Goal: Information Seeking & Learning: Check status

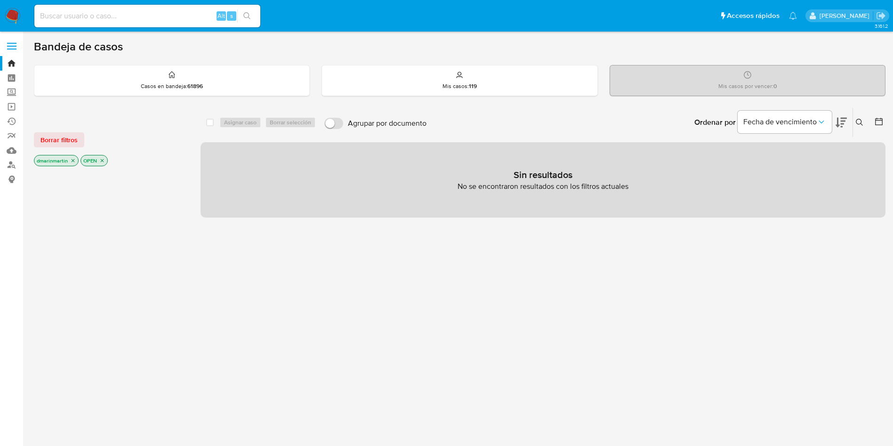
click at [71, 160] on icon "close-filter" at bounding box center [73, 161] width 6 height 6
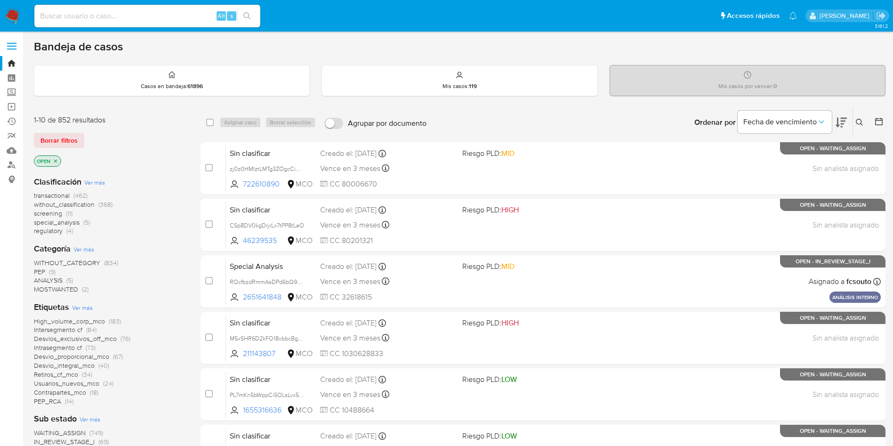
click at [58, 160] on icon "close-filter" at bounding box center [56, 161] width 6 height 6
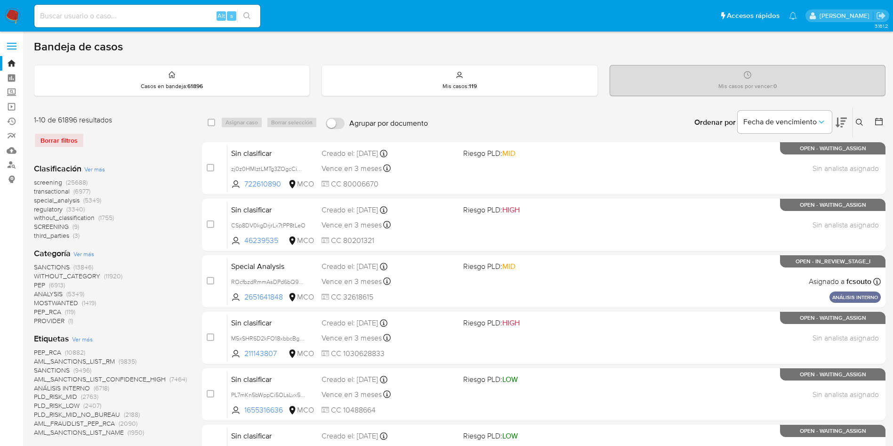
click at [860, 119] on icon at bounding box center [859, 123] width 8 height 8
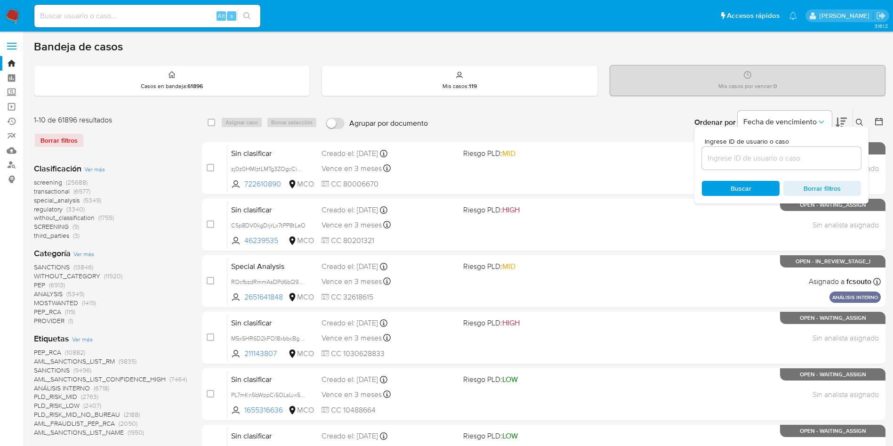
click at [765, 149] on div at bounding box center [781, 158] width 159 height 23
click at [747, 158] on input at bounding box center [781, 158] width 159 height 12
paste input "MbwWsR77Ml9faUoiu2rGi1FR"
type input "MbwWsR77Ml9faUoiu2rGi1FR"
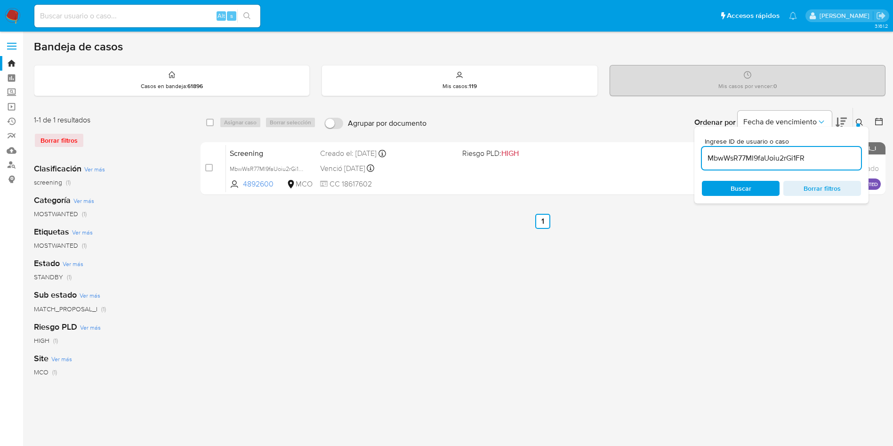
click at [445, 267] on div "select-all-cases-checkbox Asignar caso Borrar selección Agrupar por documento O…" at bounding box center [542, 313] width 685 height 413
click at [855, 115] on div "Ingrese ID de usuario o caso MbwWsR77Ml9faUoiu2rGi1FR Buscar Borrar filtros" at bounding box center [860, 122] width 16 height 29
click at [856, 116] on div "Ingrese ID de usuario o caso MbwWsR77Ml9faUoiu2rGi1FR Buscar Borrar filtros" at bounding box center [860, 122] width 16 height 29
click at [857, 122] on icon at bounding box center [859, 123] width 8 height 8
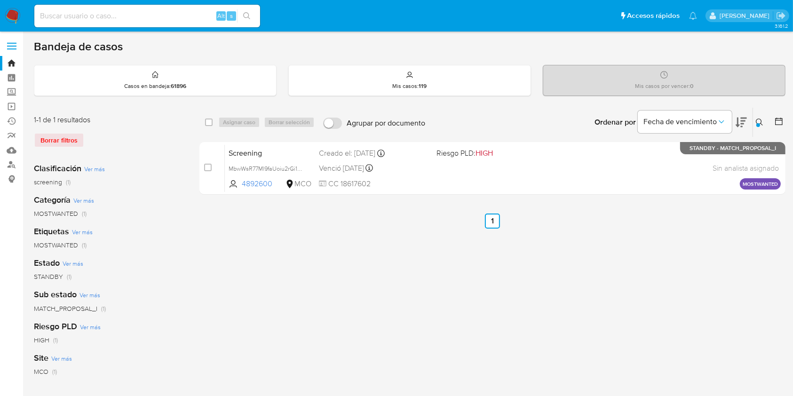
drag, startPoint x: 891, startPoint y: 0, endPoint x: 435, endPoint y: 252, distance: 520.4
click at [435, 252] on div "select-all-cases-checkbox Asignar caso Borrar selección Agrupar por documento O…" at bounding box center [493, 313] width 586 height 413
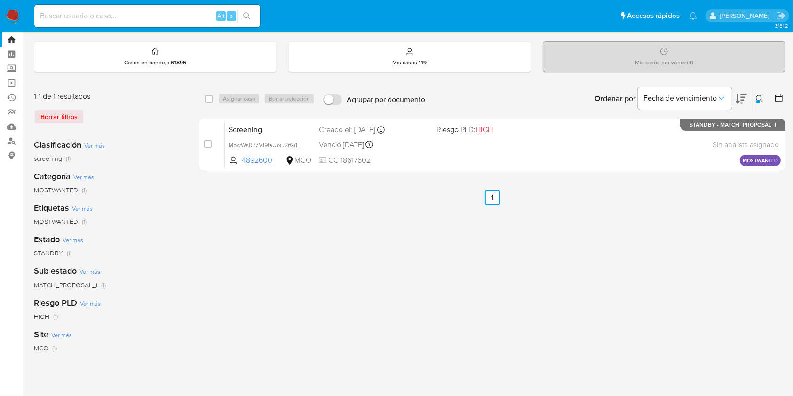
scroll to position [24, 0]
click at [94, 13] on input at bounding box center [147, 16] width 226 height 12
paste input "fbf3071b7c833964f4df39180265bf84"
type input "fbf3071b7c833964f4df39180265bf84"
click at [15, 66] on label "Screening" at bounding box center [56, 69] width 112 height 15
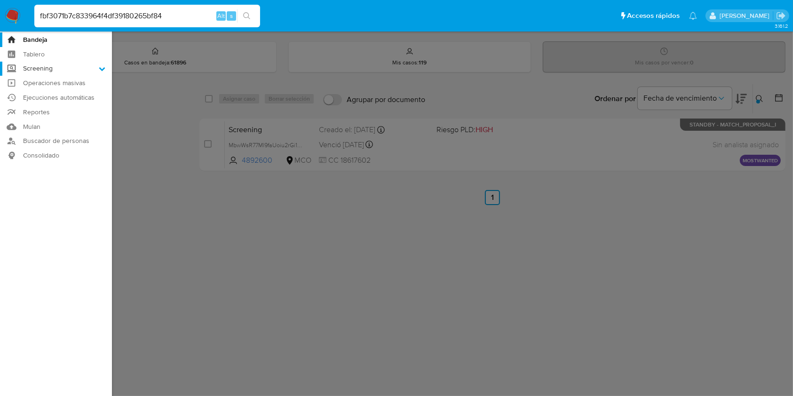
click at [0, 0] on input "Screening" at bounding box center [0, 0] width 0 height 0
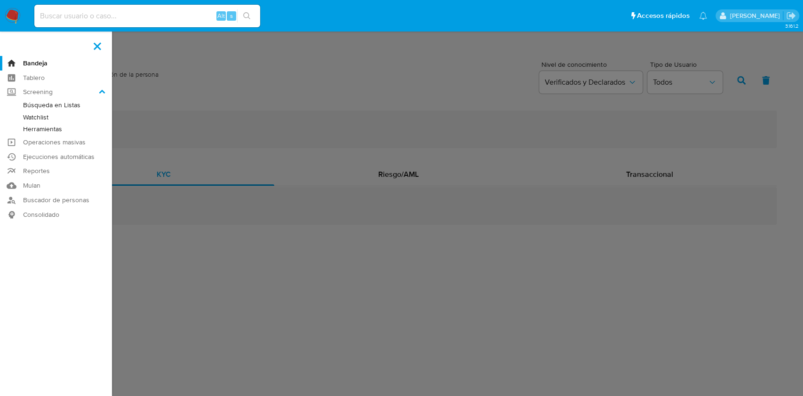
click at [226, 130] on label at bounding box center [401, 198] width 803 height 396
click at [0, 0] on input "checkbox" at bounding box center [0, 0] width 0 height 0
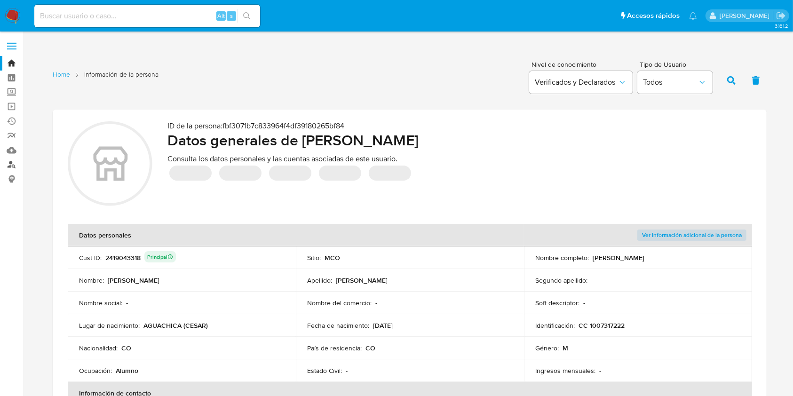
click at [8, 163] on link "Buscador de personas" at bounding box center [56, 165] width 112 height 15
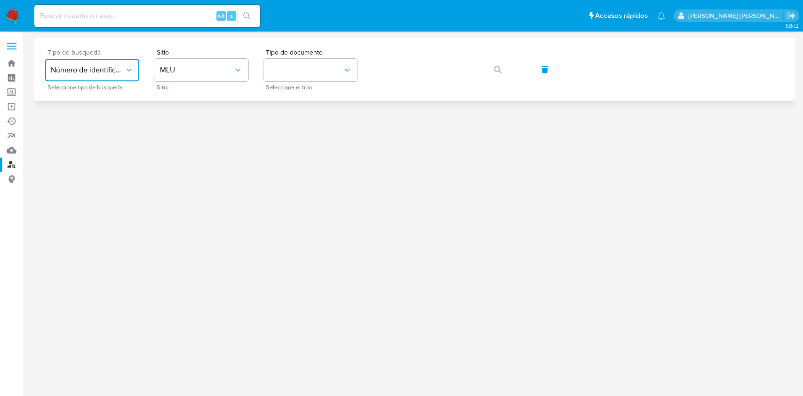
click at [86, 76] on button "Número de identificación" at bounding box center [92, 70] width 94 height 23
click at [107, 128] on div "User ID" at bounding box center [89, 127] width 77 height 23
click at [68, 69] on span "User ID" at bounding box center [87, 69] width 73 height 9
click at [94, 99] on span "Número de identificación" at bounding box center [89, 100] width 77 height 19
click at [212, 77] on button "site_id" at bounding box center [201, 70] width 94 height 23
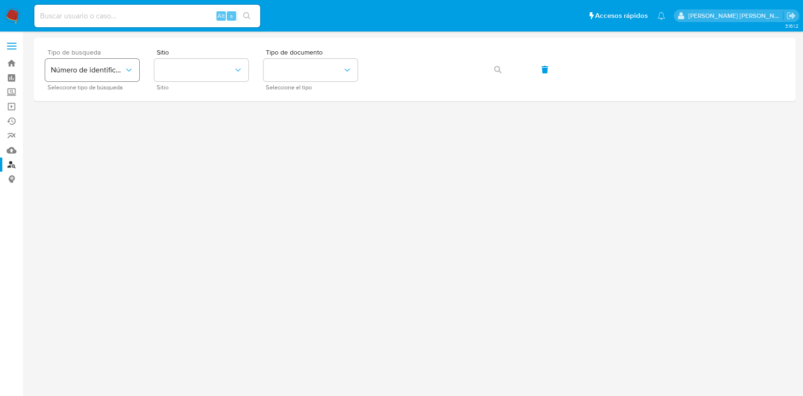
click at [112, 69] on span "Número de identificación" at bounding box center [87, 69] width 73 height 9
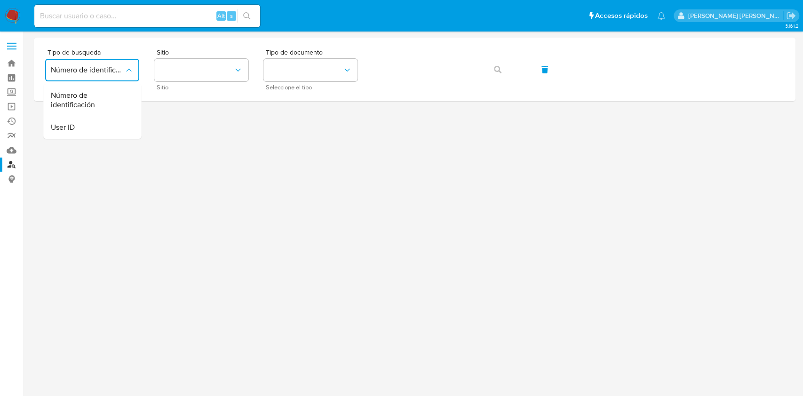
click at [133, 23] on div "Alt s" at bounding box center [147, 16] width 226 height 23
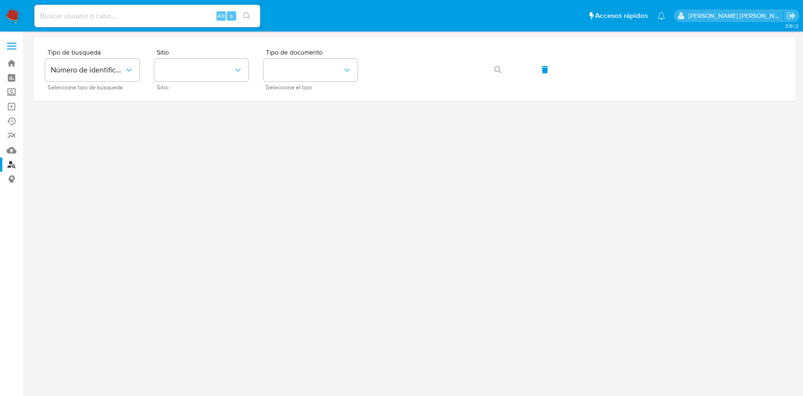
click at [128, 18] on input at bounding box center [147, 16] width 226 height 12
paste input "fbf3071b7c833964f4df39180265bf84"
drag, startPoint x: 76, startPoint y: 16, endPoint x: 28, endPoint y: 13, distance: 48.5
click at [28, 13] on nav "fbf3071b7c833964f4df39180265bf84 Alt s Accesos rápidos Presiona las siguientes …" at bounding box center [401, 16] width 803 height 32
drag, startPoint x: 160, startPoint y: 16, endPoint x: 75, endPoint y: 17, distance: 84.2
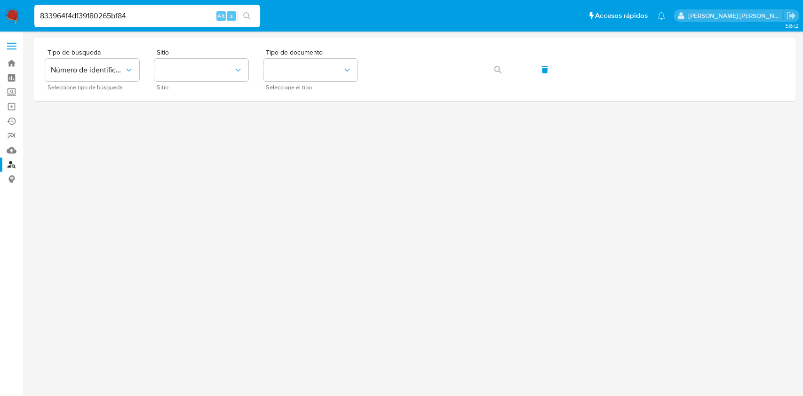
click at [67, 15] on input "833964f4df39180265bf84" at bounding box center [147, 16] width 226 height 12
type input "833964"
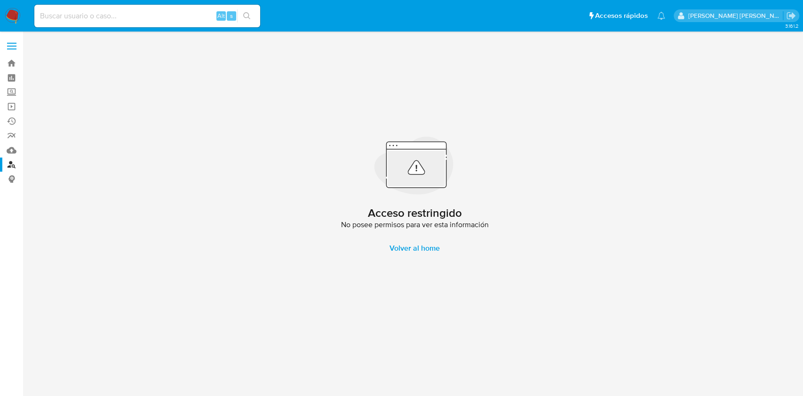
click at [113, 10] on input at bounding box center [147, 16] width 226 height 12
type input "1103133100"
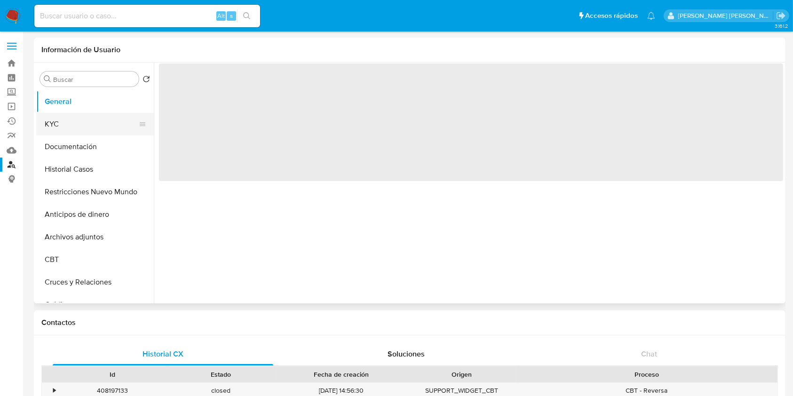
select select "10"
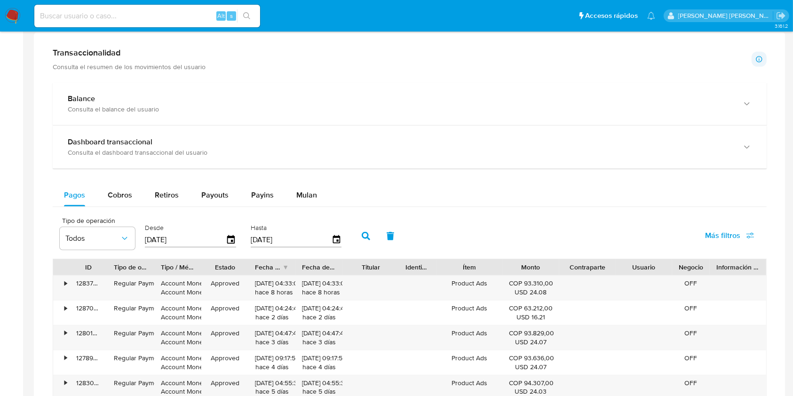
scroll to position [470, 0]
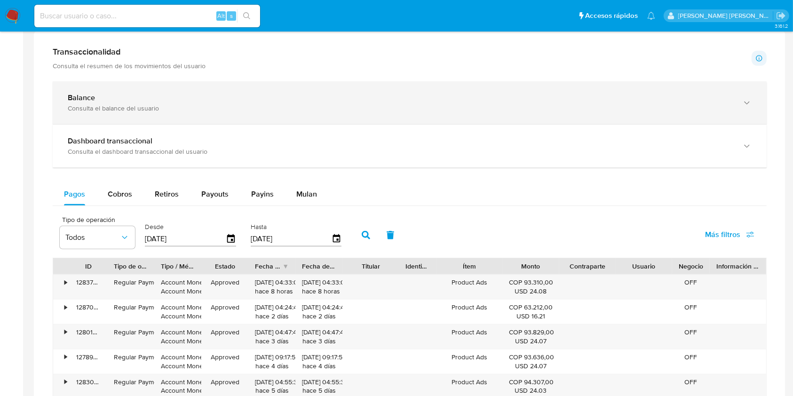
click at [168, 116] on div "Balance Consulta el balance del usuario" at bounding box center [410, 102] width 714 height 43
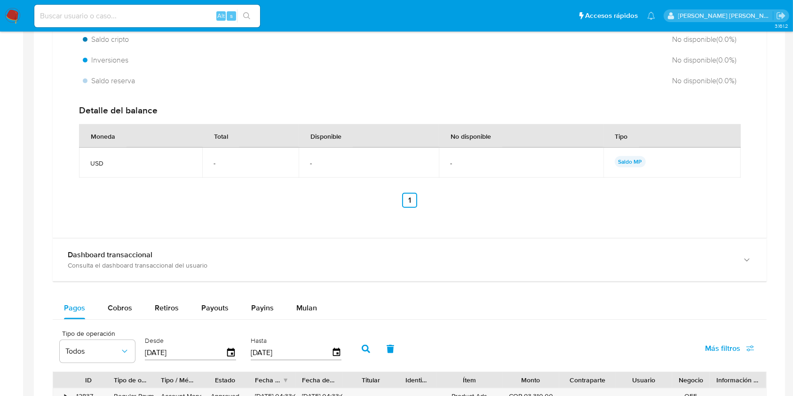
scroll to position [668, 0]
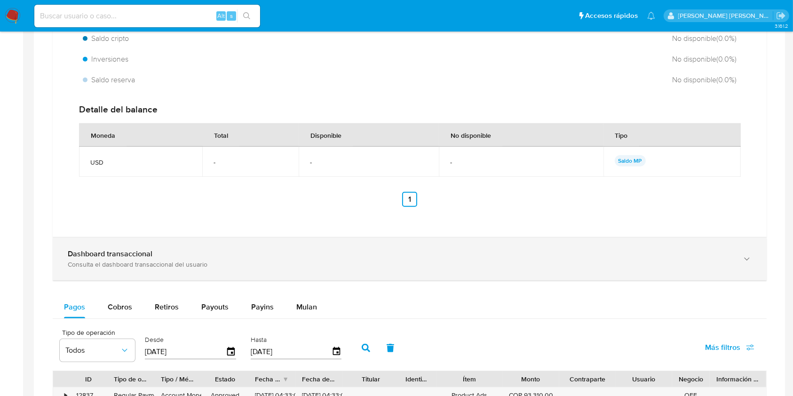
click at [218, 255] on div "Dashboard transaccional" at bounding box center [400, 253] width 665 height 9
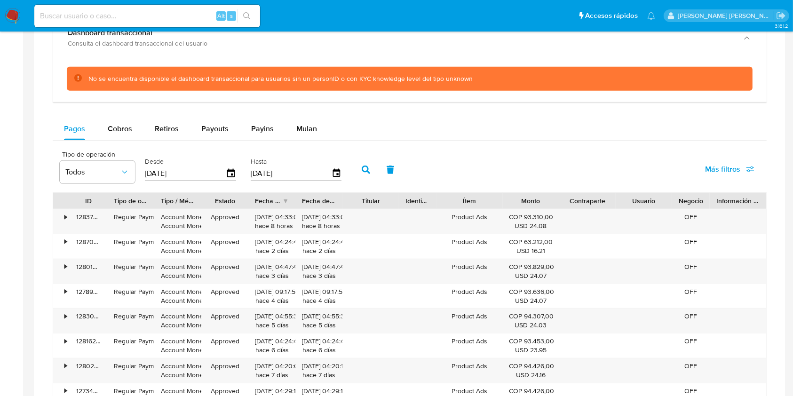
scroll to position [891, 0]
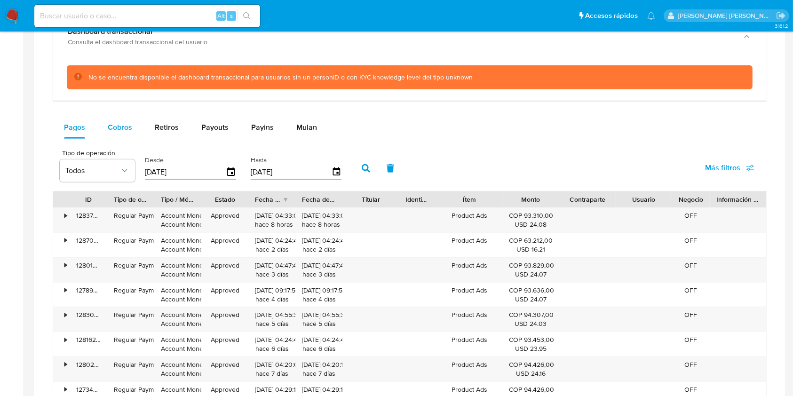
click at [125, 125] on span "Cobros" at bounding box center [120, 127] width 24 height 11
select select "10"
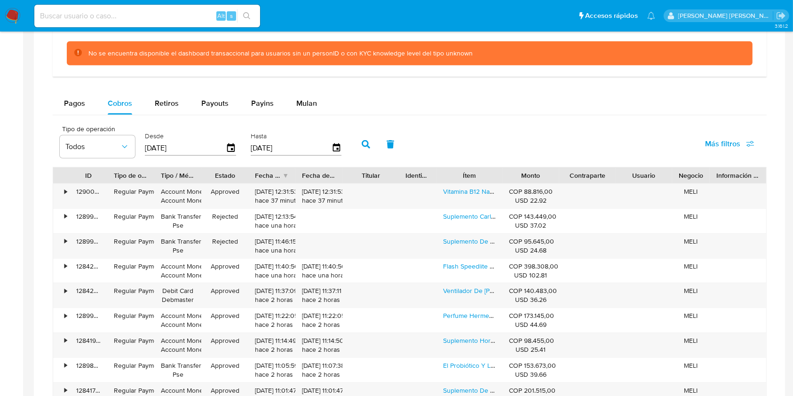
scroll to position [915, 0]
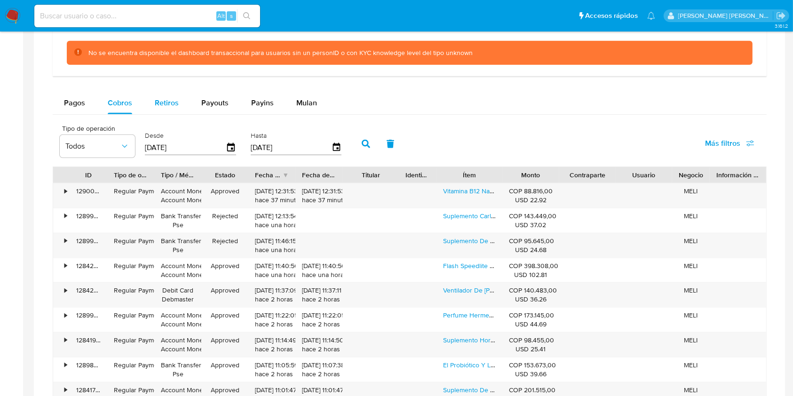
click at [165, 94] on div "Retiros" at bounding box center [167, 103] width 24 height 23
select select "10"
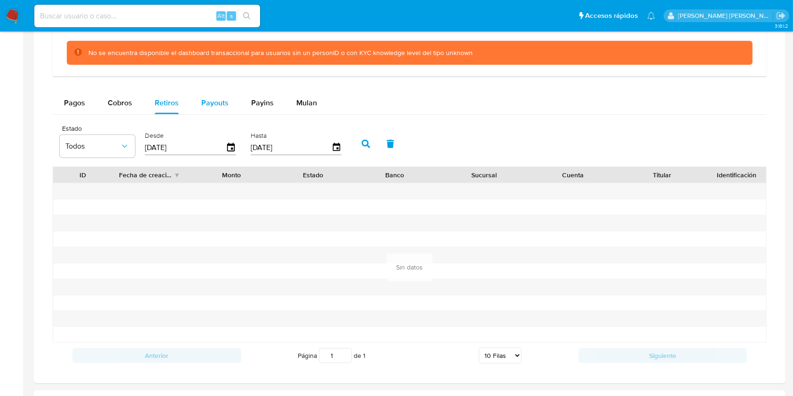
click at [215, 105] on span "Payouts" at bounding box center [214, 102] width 27 height 11
select select "10"
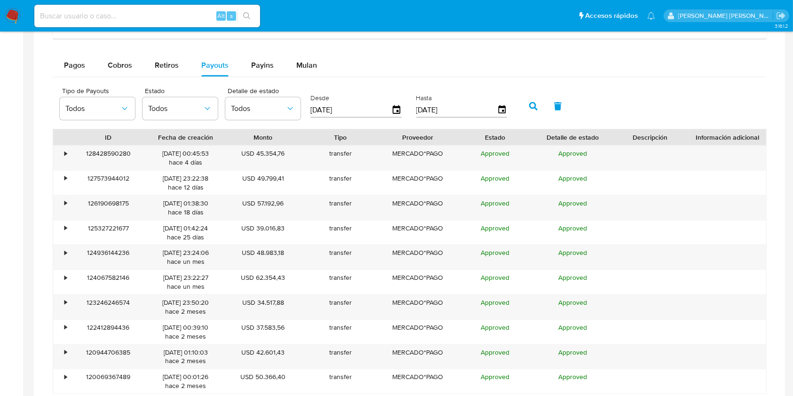
scroll to position [1001, 0]
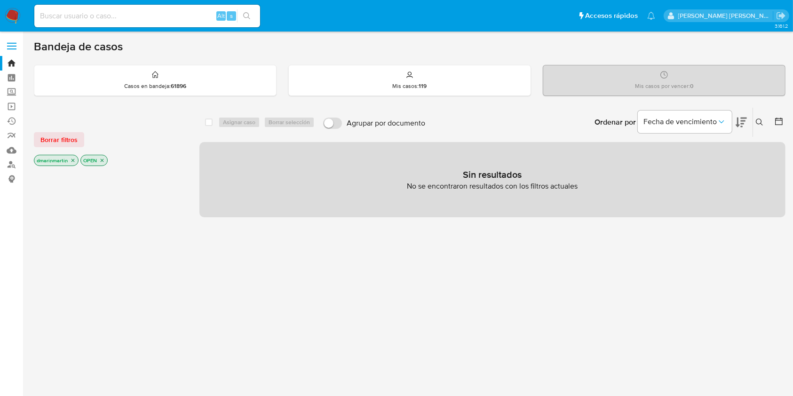
click at [7, 42] on span at bounding box center [11, 42] width 9 height 1
click at [0, 0] on input "checkbox" at bounding box center [0, 0] width 0 height 0
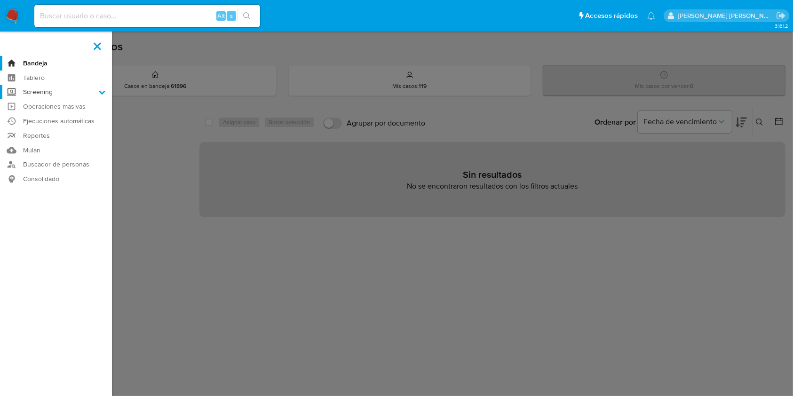
click at [50, 96] on label "Screening" at bounding box center [56, 92] width 112 height 15
click at [0, 0] on input "Screening" at bounding box center [0, 0] width 0 height 0
click at [42, 116] on link "Watchlist" at bounding box center [56, 118] width 112 height 12
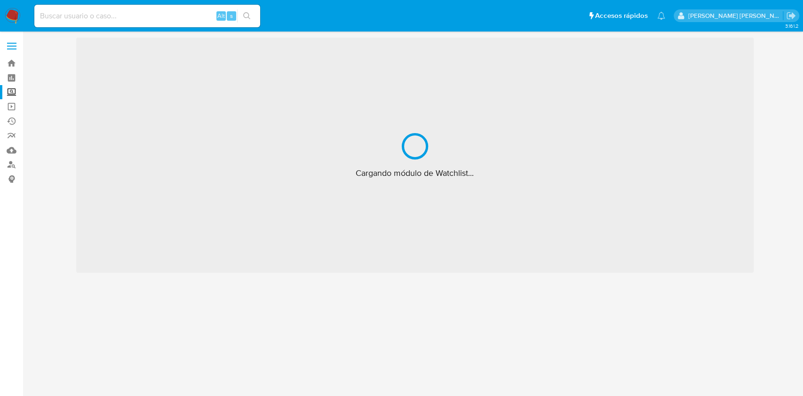
click at [12, 50] on label at bounding box center [12, 46] width 24 height 20
click at [0, 0] on input "checkbox" at bounding box center [0, 0] width 0 height 0
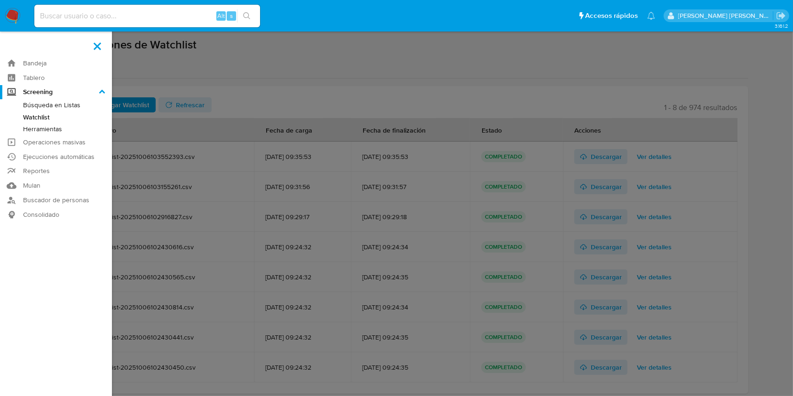
click at [270, 123] on label at bounding box center [396, 198] width 793 height 396
click at [0, 0] on input "checkbox" at bounding box center [0, 0] width 0 height 0
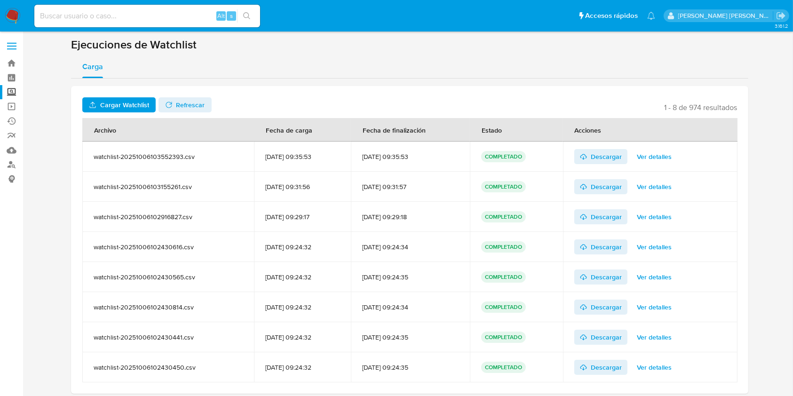
click at [14, 40] on label at bounding box center [12, 46] width 24 height 20
click at [0, 0] on input "checkbox" at bounding box center [0, 0] width 0 height 0
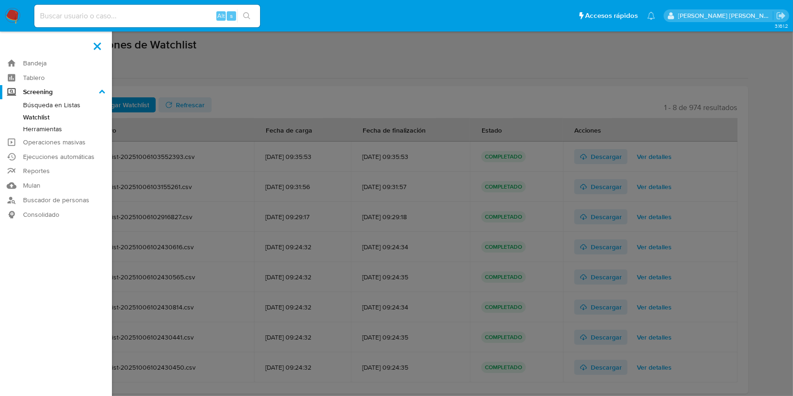
click at [54, 130] on link "Herramientas" at bounding box center [56, 129] width 112 height 12
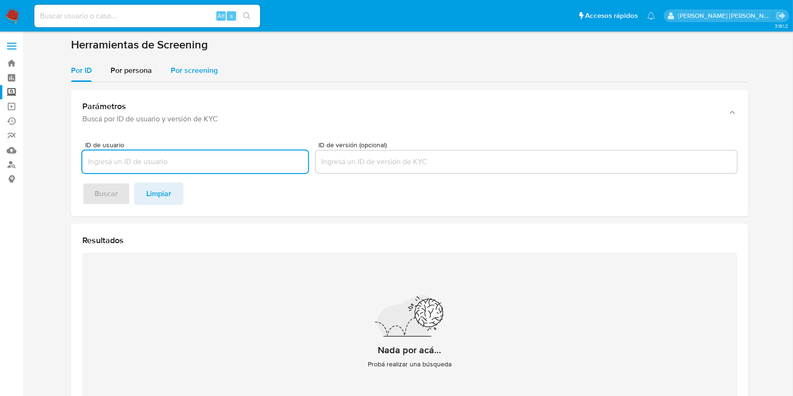
click at [184, 73] on span "Por screening" at bounding box center [194, 70] width 47 height 11
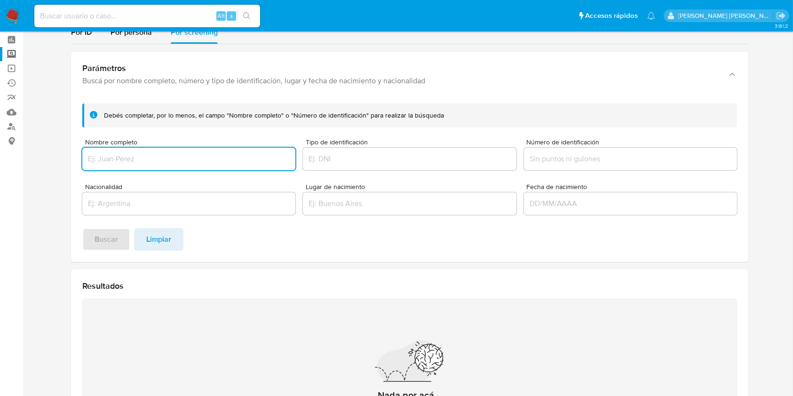
scroll to position [40, 0]
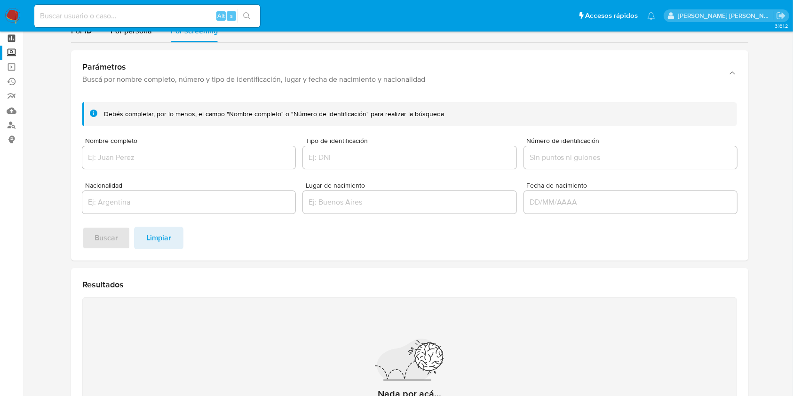
click at [8, 34] on link "Tablero" at bounding box center [56, 38] width 112 height 15
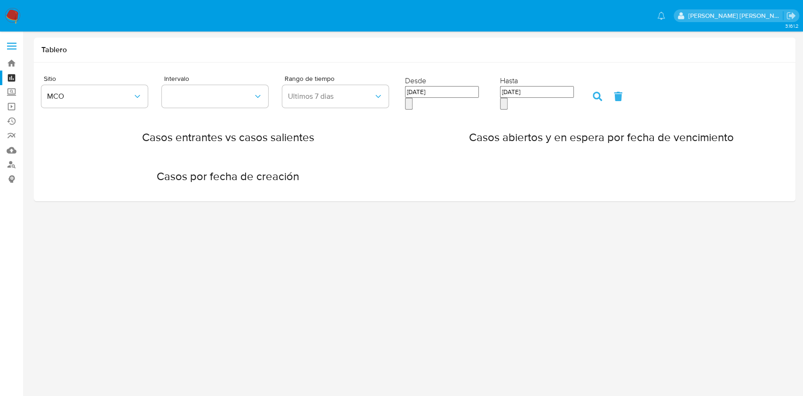
drag, startPoint x: 0, startPoint y: 0, endPoint x: 13, endPoint y: 41, distance: 43.3
click at [13, 41] on label at bounding box center [12, 46] width 24 height 20
click at [0, 0] on input "checkbox" at bounding box center [0, 0] width 0 height 0
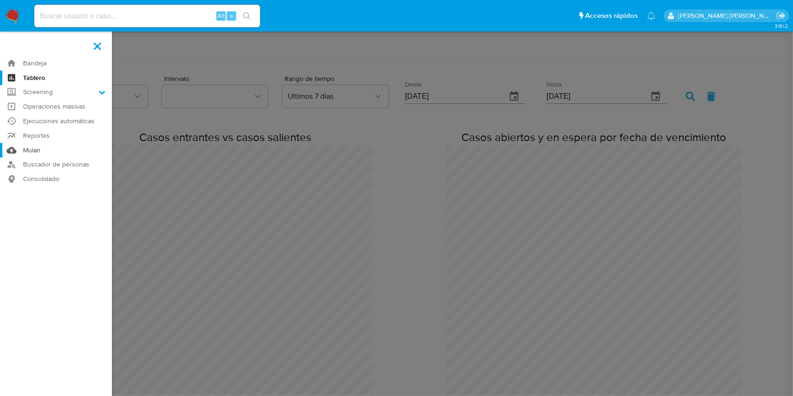
scroll to position [809, 793]
click at [94, 81] on link "Tablero" at bounding box center [56, 78] width 112 height 15
click at [91, 87] on label "Screening" at bounding box center [56, 92] width 112 height 15
click at [0, 0] on input "Screening" at bounding box center [0, 0] width 0 height 0
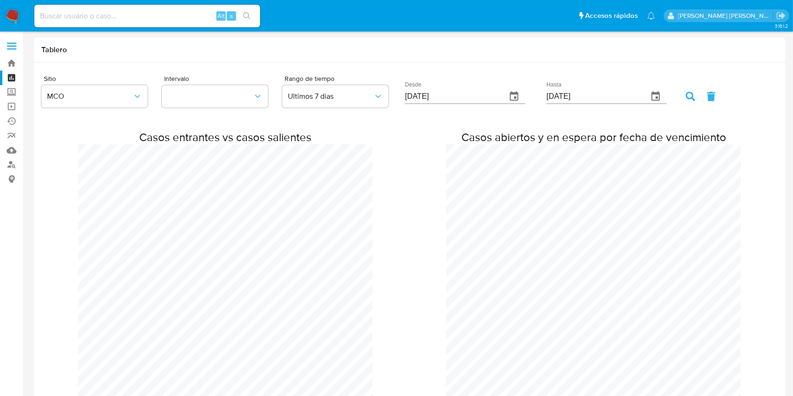
scroll to position [809, 793]
click at [11, 41] on label at bounding box center [12, 46] width 24 height 20
click at [0, 0] on input "checkbox" at bounding box center [0, 0] width 0 height 0
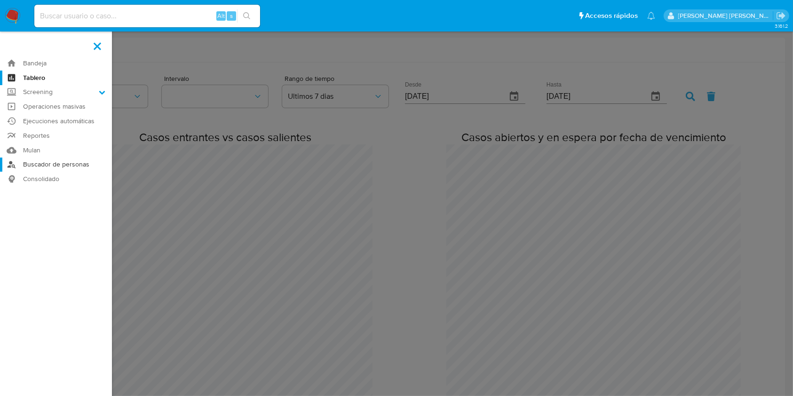
scroll to position [15, 0]
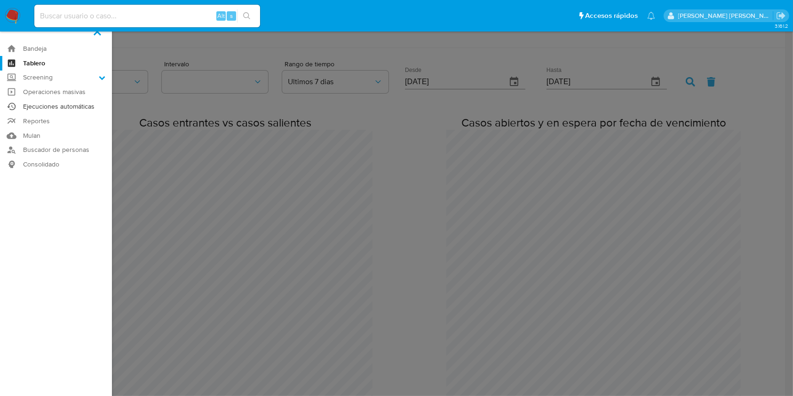
click at [34, 102] on link "Ejecuciones automáticas" at bounding box center [56, 106] width 112 height 15
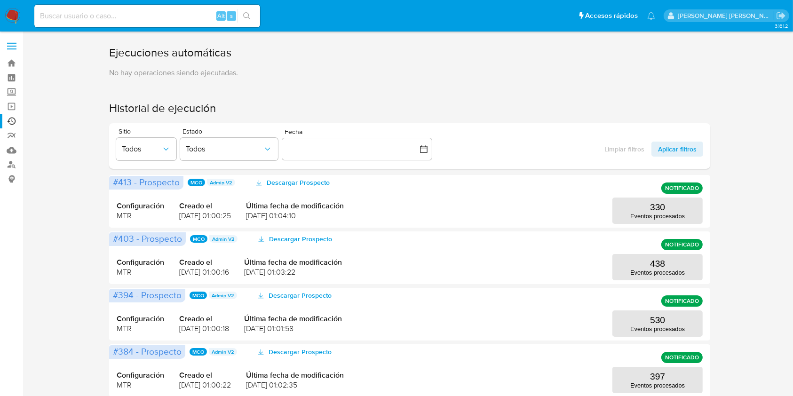
click at [11, 44] on label at bounding box center [12, 46] width 24 height 20
click at [0, 0] on input "checkbox" at bounding box center [0, 0] width 0 height 0
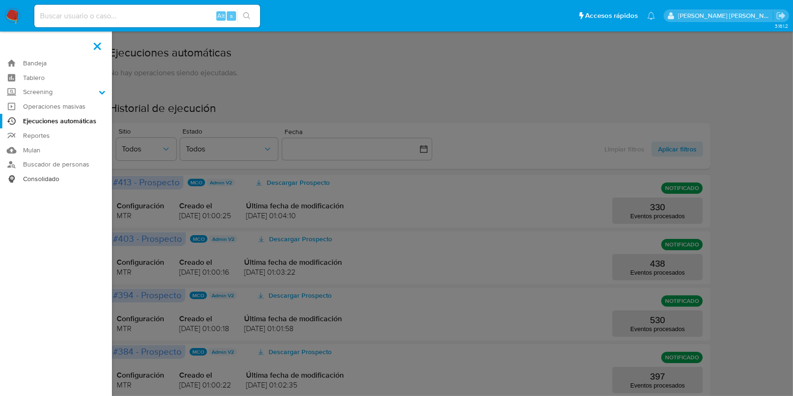
click at [36, 179] on link "Consolidado" at bounding box center [56, 179] width 112 height 15
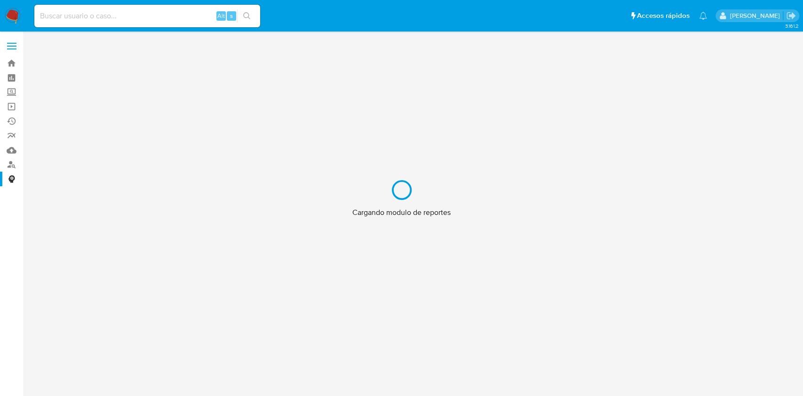
click at [10, 47] on div "Cargando modulo de reportes" at bounding box center [401, 198] width 803 height 396
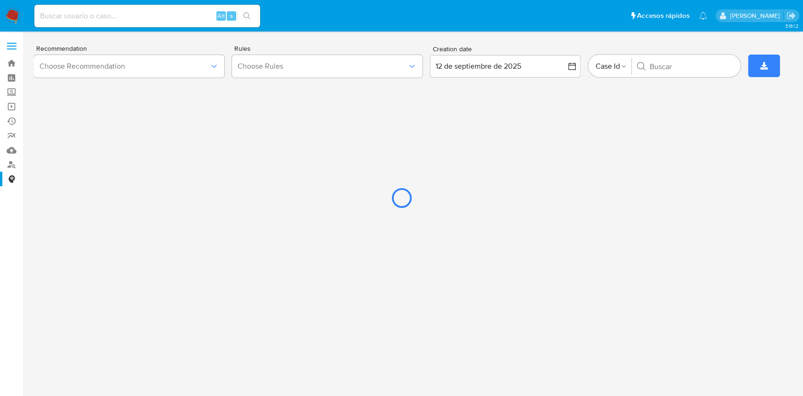
click at [318, 65] on div at bounding box center [401, 198] width 803 height 396
click at [192, 77] on div at bounding box center [401, 198] width 803 height 396
click at [316, 76] on div at bounding box center [401, 198] width 803 height 396
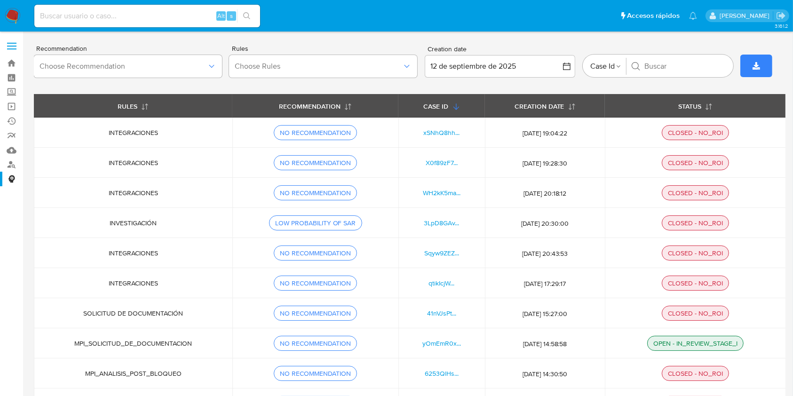
click at [117, 8] on div "Alt s" at bounding box center [147, 16] width 226 height 23
click at [79, 15] on input at bounding box center [147, 16] width 226 height 12
click at [670, 72] on div "Opciones Case Id Buscar" at bounding box center [658, 66] width 151 height 23
click at [662, 65] on input "Buscar" at bounding box center [685, 66] width 81 height 9
paste input "MbwWsR77Ml9faUoiu2rGi1FR"
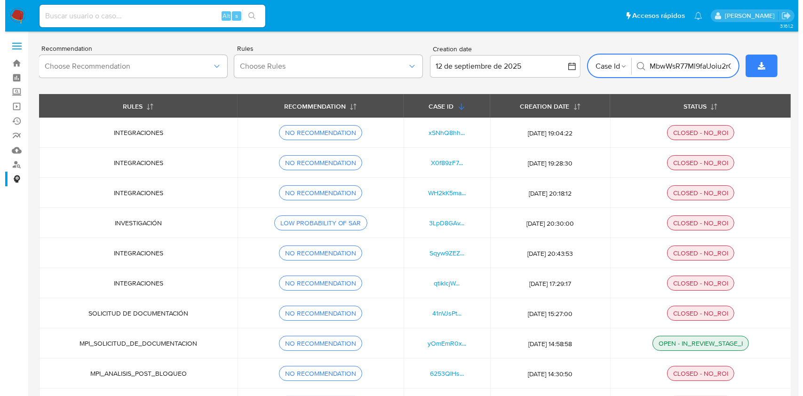
scroll to position [0, 27]
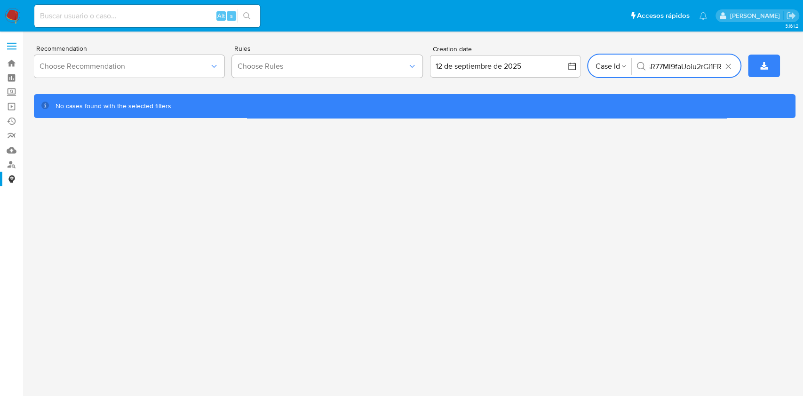
type input "MbwWsR77Ml9faUoiu2rGi1FR"
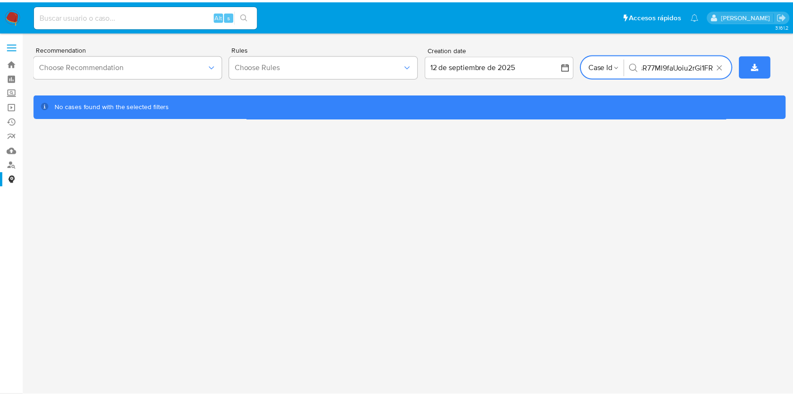
scroll to position [0, 0]
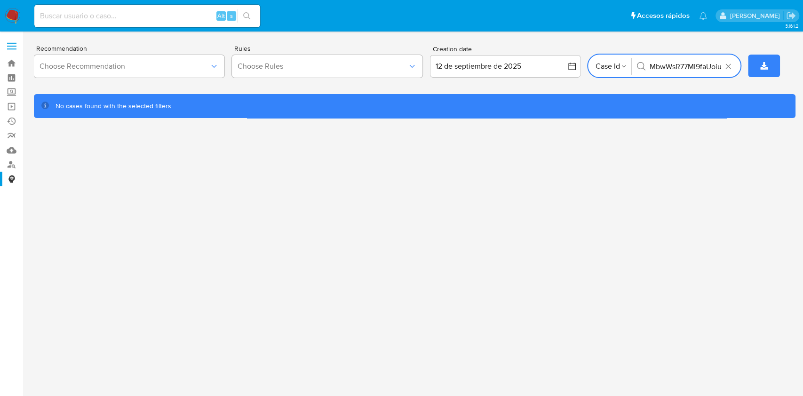
click at [139, 12] on input at bounding box center [147, 16] width 226 height 12
paste input "MbwWsR77Ml9faUoiu2rGi1FR"
type input "MbwWsR77Ml9faUoiu2rGi1FR"
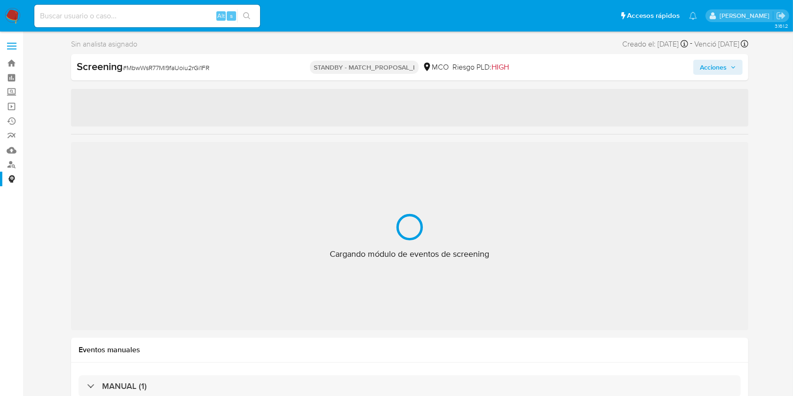
select select "10"
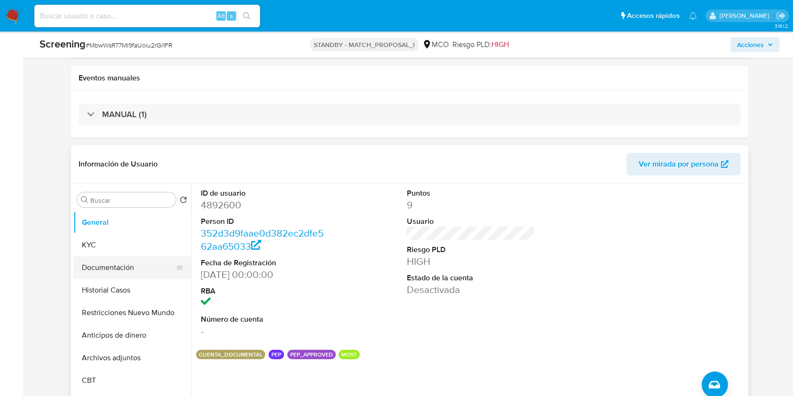
scroll to position [19, 0]
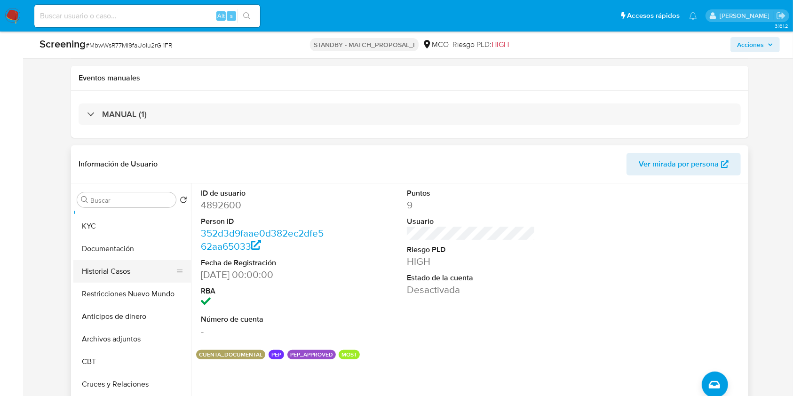
click at [121, 274] on button "Historial Casos" at bounding box center [128, 271] width 110 height 23
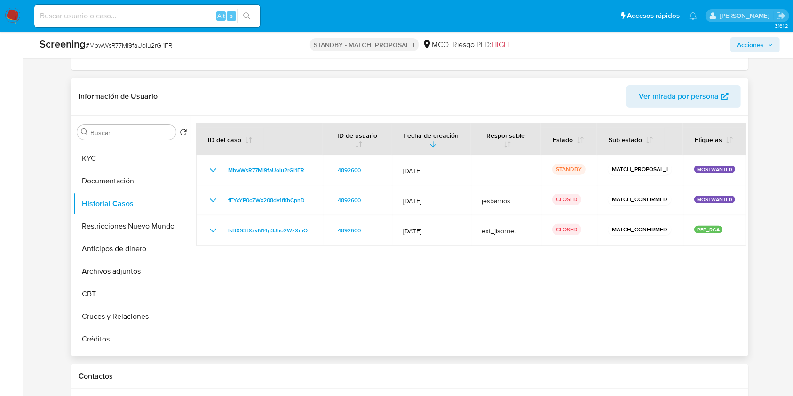
scroll to position [234, 0]
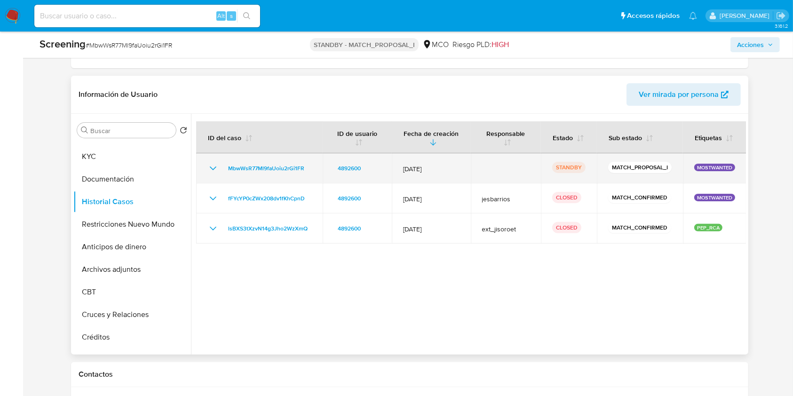
click at [209, 168] on icon "Mostrar/Ocultar" at bounding box center [213, 168] width 11 height 11
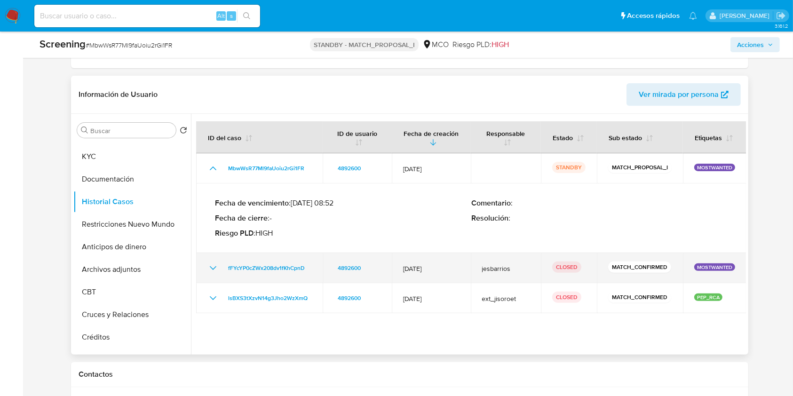
click at [215, 268] on icon "Mostrar/Ocultar" at bounding box center [213, 268] width 11 height 11
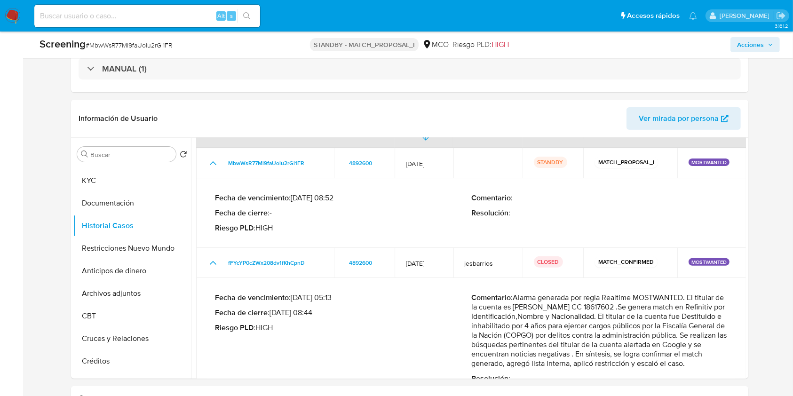
scroll to position [36, 0]
click at [112, 249] on button "Restricciones Nuevo Mundo" at bounding box center [128, 248] width 110 height 23
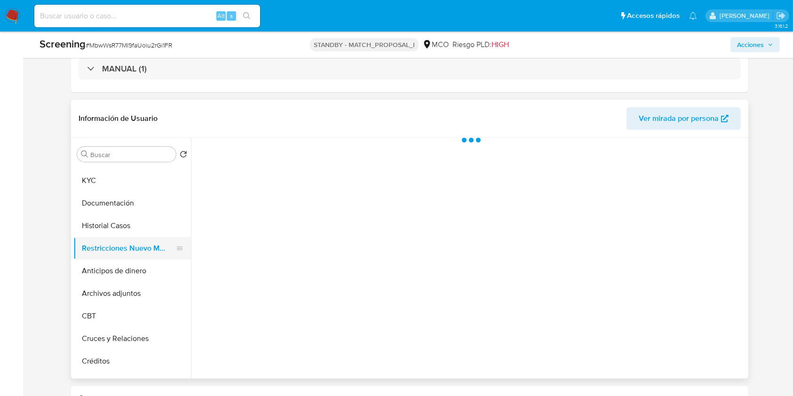
scroll to position [0, 0]
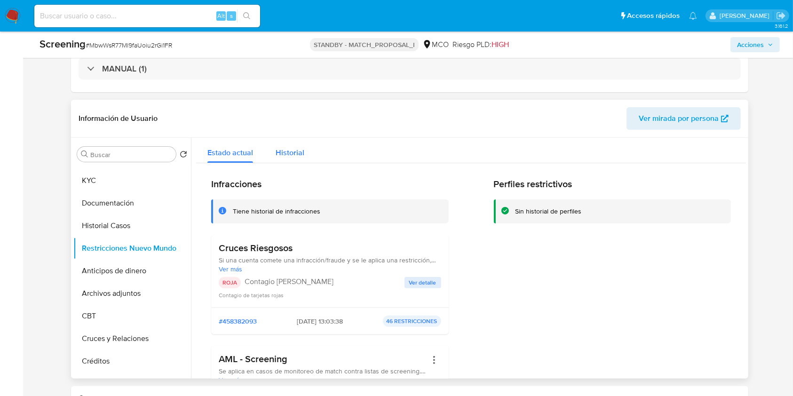
click at [285, 149] on span "Historial" at bounding box center [290, 152] width 29 height 11
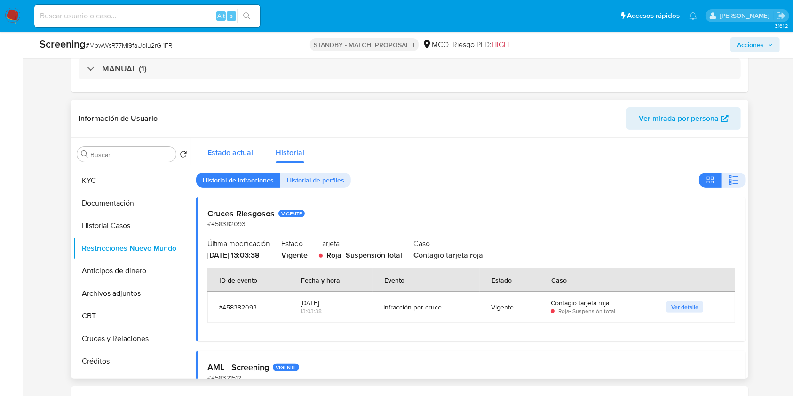
click at [233, 151] on span "Estado actual" at bounding box center [231, 152] width 46 height 11
